Goal: Transaction & Acquisition: Obtain resource

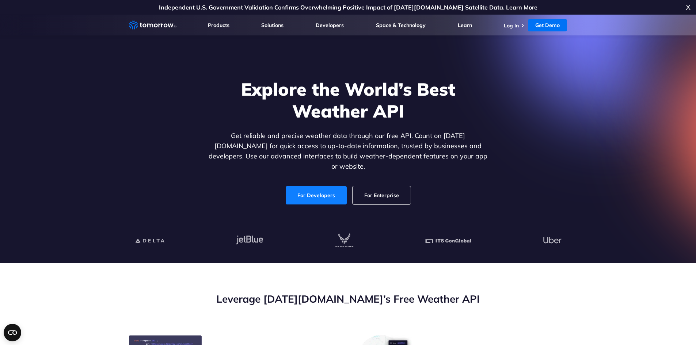
click at [329, 186] on link "For Developers" at bounding box center [316, 195] width 61 height 18
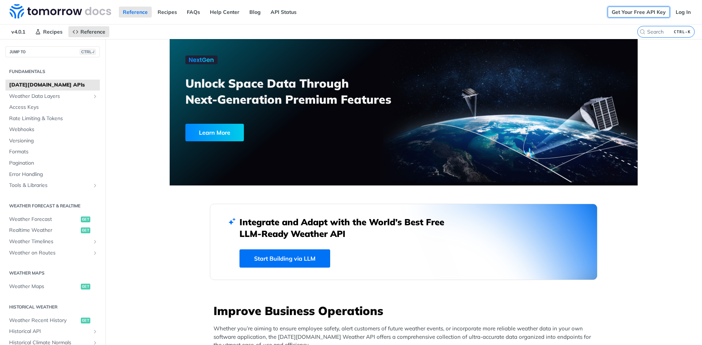
click at [623, 16] on link "Get Your Free API Key" at bounding box center [638, 12] width 62 height 11
